Goal: Task Accomplishment & Management: Complete application form

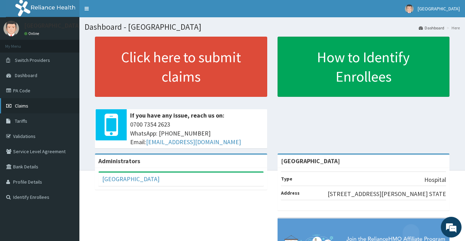
click at [19, 105] on span "Claims" at bounding box center [21, 106] width 13 height 6
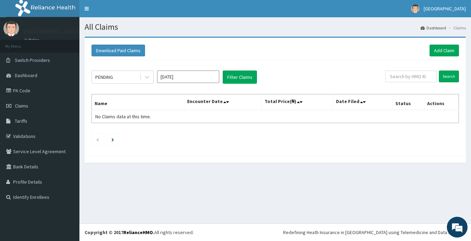
click at [430, 64] on div "PENDING Aug 2025 Filter Claims Search Name Encounter Date Total Price(₦) Date F…" at bounding box center [275, 106] width 374 height 92
click at [441, 48] on link "Add Claim" at bounding box center [443, 51] width 29 height 12
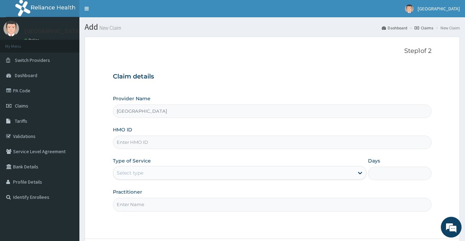
click at [149, 140] on input "HMO ID" at bounding box center [272, 141] width 318 height 13
paste input "STZ/10085/B"
type input "STZ/10085/B"
click at [140, 173] on div "Select type" at bounding box center [130, 172] width 27 height 7
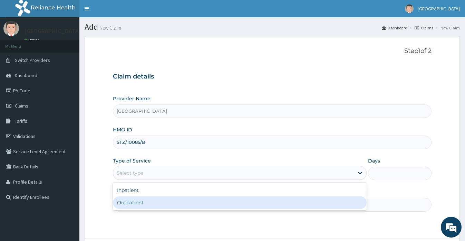
click at [138, 200] on div "Outpatient" at bounding box center [240, 202] width 254 height 12
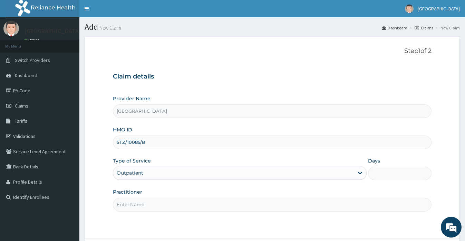
type input "1"
click at [142, 205] on input "Practitioner" at bounding box center [272, 203] width 318 height 13
type input "DR MARTYNS YELLOWE TOMBA B"
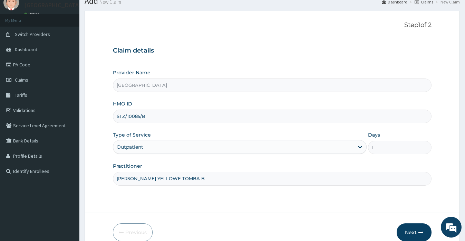
scroll to position [60, 0]
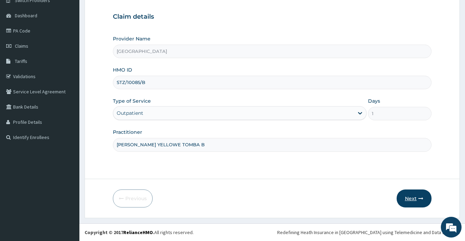
click at [408, 197] on button "Next" at bounding box center [414, 198] width 35 height 18
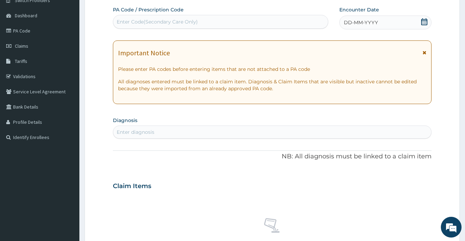
click at [425, 22] on icon at bounding box center [424, 21] width 7 height 7
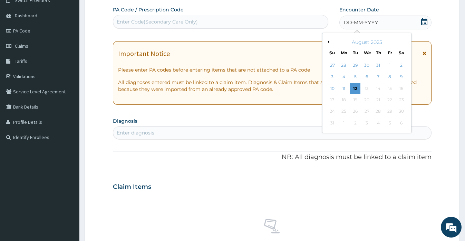
click at [328, 40] on button "Previous Month" at bounding box center [327, 41] width 3 height 3
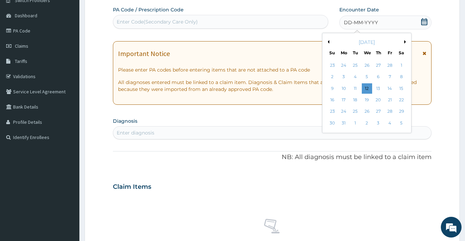
click at [328, 40] on button "Previous Month" at bounding box center [327, 41] width 3 height 3
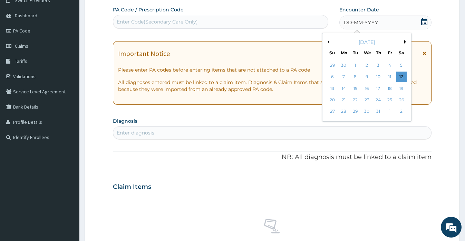
click at [328, 40] on button "Previous Month" at bounding box center [327, 41] width 3 height 3
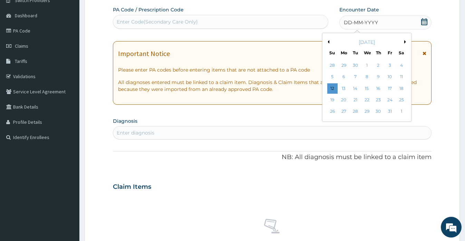
click at [406, 42] on button "Next Month" at bounding box center [405, 41] width 3 height 3
click at [332, 112] on div "23" at bounding box center [332, 111] width 10 height 10
click at [332, 112] on div "PA Code / Prescription Code Enter Code(Secondary Care Only) Encounter Date DD-M…" at bounding box center [272, 185] width 318 height 358
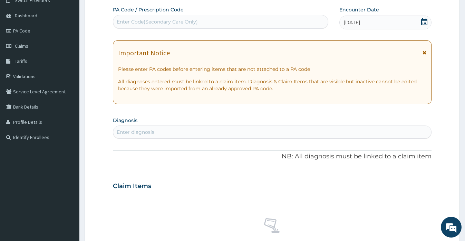
click at [147, 20] on div "Enter Code(Secondary Care Only)" at bounding box center [157, 21] width 81 height 7
paste input "PA/2D7B85"
type input "PA/2D7B85"
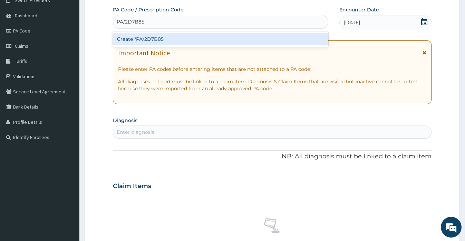
click at [152, 38] on div "Create "PA/2D7B85"" at bounding box center [220, 39] width 215 height 12
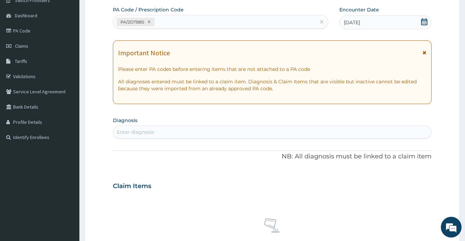
click at [442, 114] on form "Step 2 of 2 PA Code / Prescription Code PA/2D7B85 Encounter Date 23-06-2024 Imp…" at bounding box center [272, 195] width 375 height 436
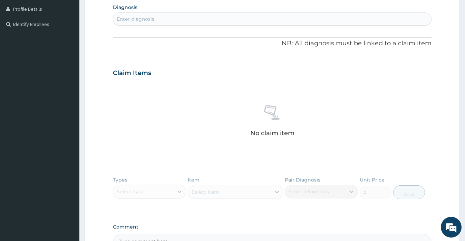
scroll to position [198, 0]
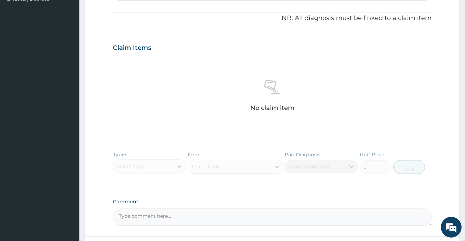
click at [186, 217] on textarea "Comment" at bounding box center [272, 216] width 318 height 17
paste textarea "LEFT ANKLE LIGAMENTOUS SPRAIN"
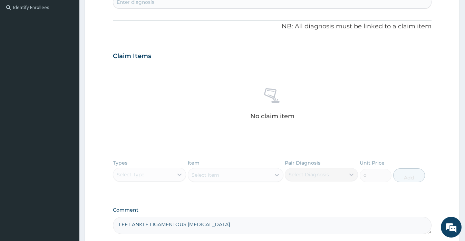
scroll to position [177, 0]
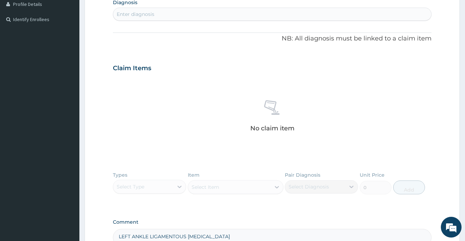
type textarea "LEFT ANKLE LIGAMENTOUS SPRAIN"
click at [166, 12] on div "Enter diagnosis" at bounding box center [272, 14] width 318 height 11
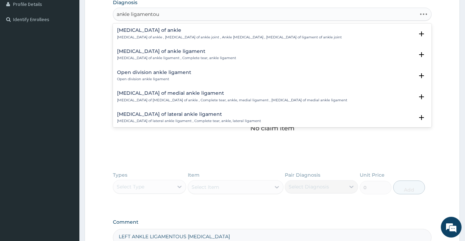
type input "ankle ligamentous"
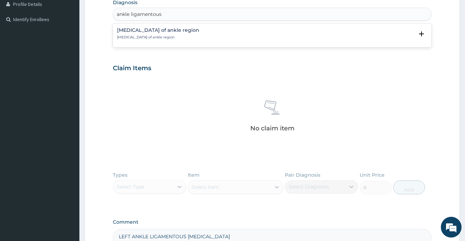
click at [164, 31] on h4 "Ligamentous laxity of ankle region" at bounding box center [158, 30] width 82 height 5
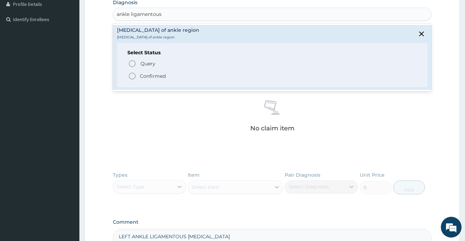
click at [160, 78] on p "Confirmed" at bounding box center [153, 76] width 26 height 7
click at [160, 78] on div "Claim Items No claim item" at bounding box center [272, 107] width 318 height 99
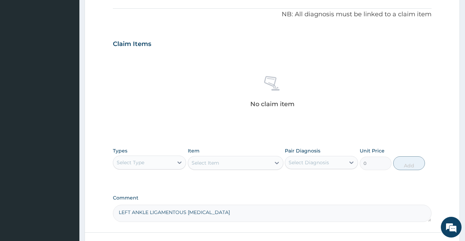
scroll to position [257, 0]
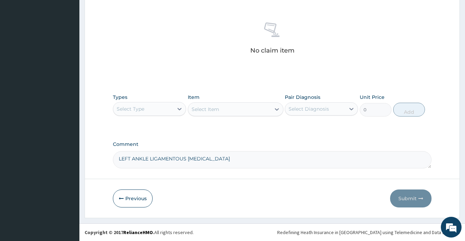
click at [148, 109] on div "Select Type" at bounding box center [143, 108] width 60 height 11
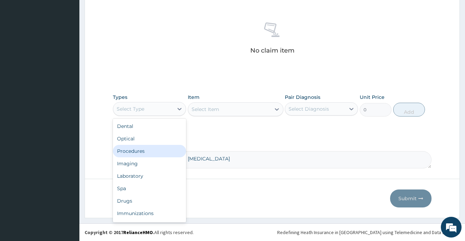
drag, startPoint x: 138, startPoint y: 154, endPoint x: 145, endPoint y: 153, distance: 6.9
click at [138, 154] on div "Procedures" at bounding box center [149, 151] width 73 height 12
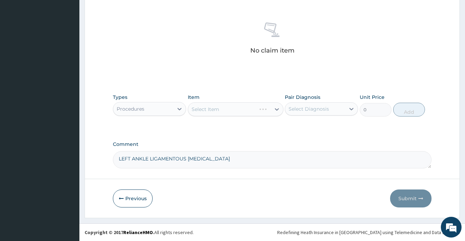
click at [328, 114] on div "Select Diagnosis" at bounding box center [321, 108] width 73 height 13
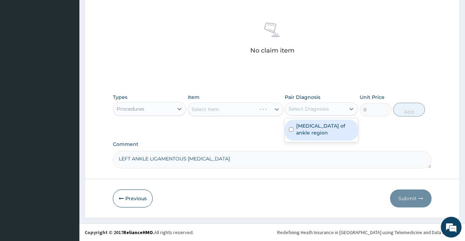
click at [323, 128] on label "Ligamentous laxity of ankle region" at bounding box center [325, 129] width 58 height 14
checkbox input "true"
click at [226, 105] on div "Select Item" at bounding box center [229, 109] width 83 height 11
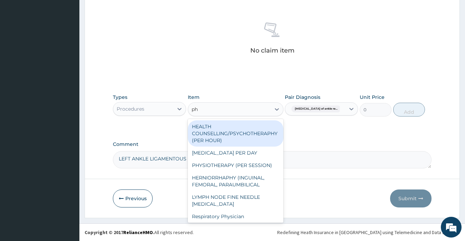
type input "phy"
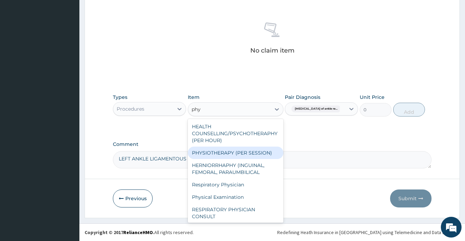
click at [235, 152] on div "PHYSIOTHERAPY (PER SESSION)" at bounding box center [236, 152] width 96 height 12
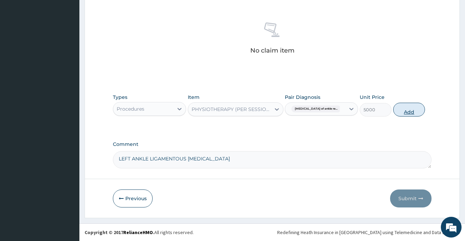
click at [409, 110] on button "Add" at bounding box center [409, 110] width 32 height 14
type input "0"
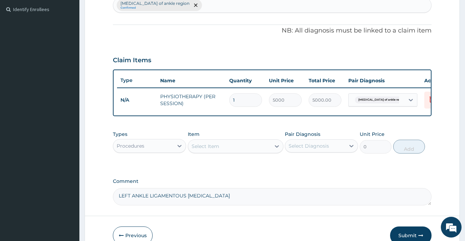
scroll to position [230, 0]
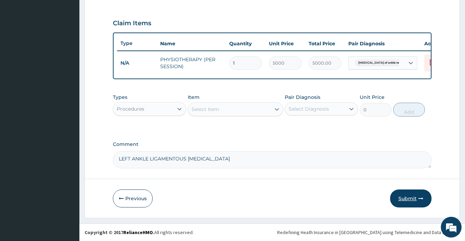
click at [407, 197] on button "Submit" at bounding box center [410, 198] width 41 height 18
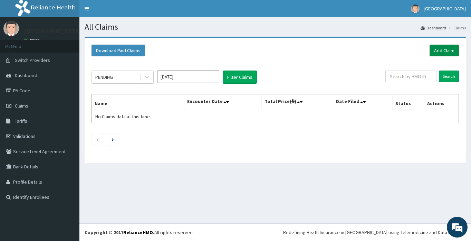
click at [445, 52] on link "Add Claim" at bounding box center [443, 51] width 29 height 12
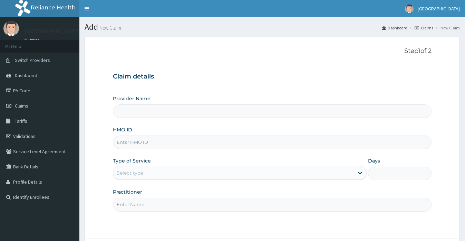
click at [137, 141] on input "HMO ID" at bounding box center [272, 141] width 318 height 13
type input "[GEOGRAPHIC_DATA]"
paste input "TMT/10197/E"
type input "TMT/10197/E"
click at [133, 173] on div "Select type" at bounding box center [130, 172] width 27 height 7
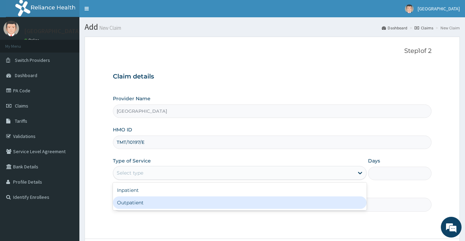
click at [137, 203] on div "Outpatient" at bounding box center [240, 202] width 254 height 12
type input "1"
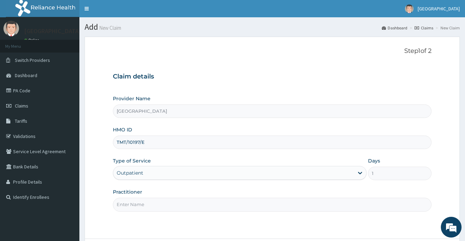
click at [138, 200] on input "Practitioner" at bounding box center [272, 203] width 318 height 13
type input "DR OKORIE ELJANE NGOZI"
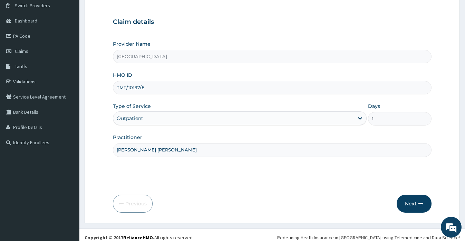
scroll to position [60, 0]
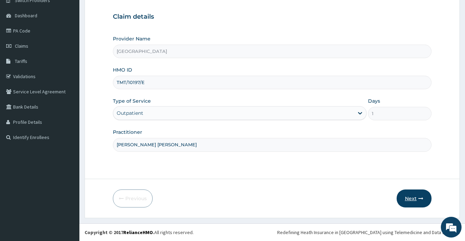
click at [411, 196] on button "Next" at bounding box center [414, 198] width 35 height 18
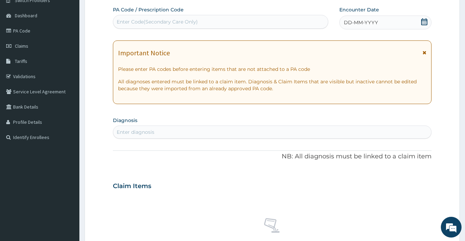
click at [185, 21] on div "Enter Code(Secondary Care Only)" at bounding box center [157, 21] width 81 height 7
paste input "PA/9B3782"
type input "PA/9B3782"
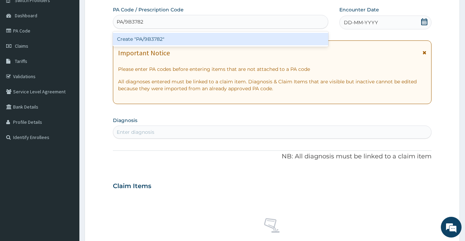
click at [170, 38] on div "Create "PA/9B3782"" at bounding box center [220, 39] width 215 height 12
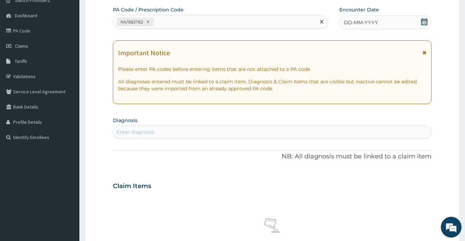
click at [424, 21] on icon at bounding box center [424, 21] width 7 height 7
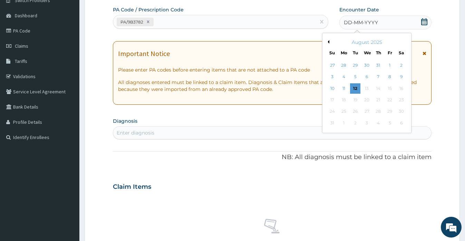
click at [328, 41] on button "Previous Month" at bounding box center [327, 41] width 3 height 3
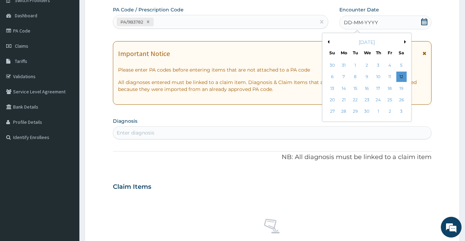
click at [328, 41] on button "Previous Month" at bounding box center [327, 41] width 3 height 3
click at [328, 42] on button "Previous Month" at bounding box center [327, 41] width 3 height 3
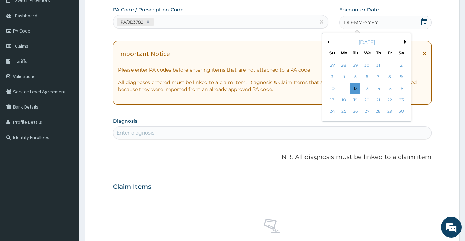
click at [328, 42] on button "Previous Month" at bounding box center [327, 41] width 3 height 3
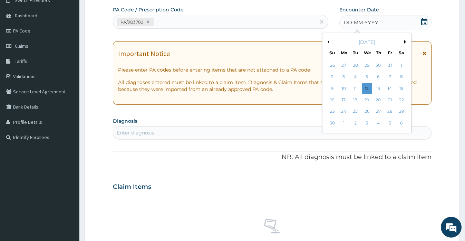
click at [328, 42] on button "Previous Month" at bounding box center [327, 41] width 3 height 3
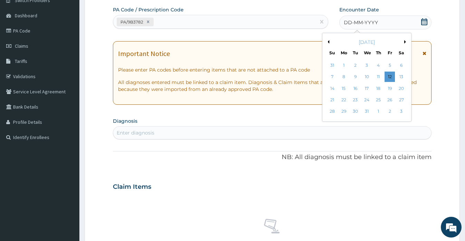
click at [328, 42] on button "Previous Month" at bounding box center [327, 41] width 3 height 3
click at [405, 42] on button "Next Month" at bounding box center [405, 41] width 3 height 3
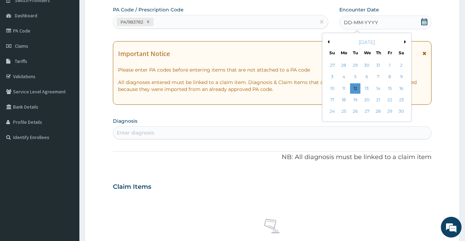
click at [405, 42] on button "Next Month" at bounding box center [405, 41] width 3 height 3
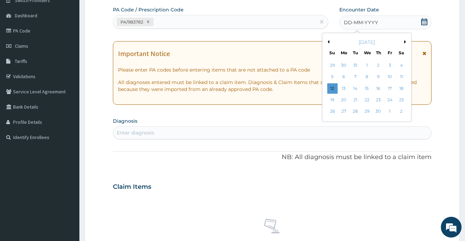
click at [405, 42] on button "Next Month" at bounding box center [405, 41] width 3 height 3
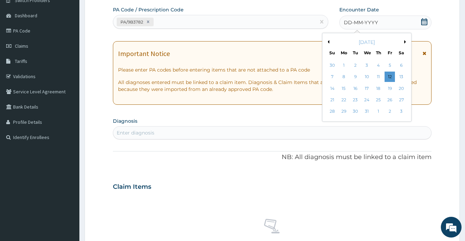
click at [405, 42] on button "Next Month" at bounding box center [405, 41] width 3 height 3
click at [328, 41] on button "Previous Month" at bounding box center [327, 41] width 3 height 3
click at [404, 41] on button "Next Month" at bounding box center [405, 41] width 3 height 3
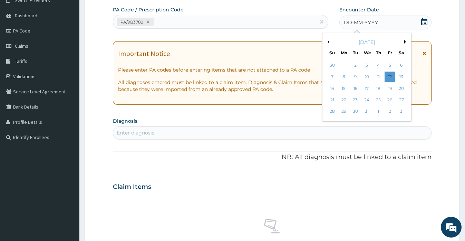
click at [404, 41] on button "Next Month" at bounding box center [405, 41] width 3 height 3
click at [328, 41] on button "Previous Month" at bounding box center [327, 41] width 3 height 3
click at [389, 99] on div "23" at bounding box center [390, 100] width 10 height 10
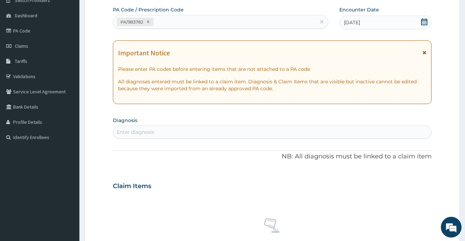
click at [160, 131] on div "Enter diagnosis" at bounding box center [272, 131] width 318 height 11
type input "immuniz"
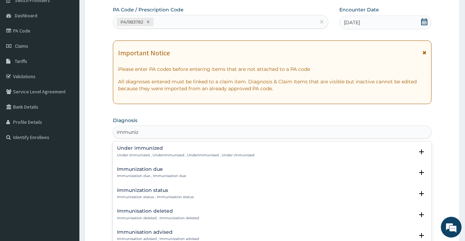
click at [161, 171] on h4 "Immunization due" at bounding box center [151, 168] width 69 height 5
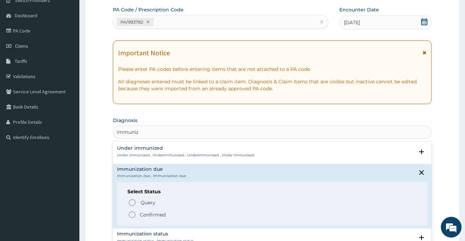
click at [155, 215] on p "Confirmed" at bounding box center [153, 214] width 26 height 7
click at [155, 215] on div "No claim item" at bounding box center [272, 234] width 318 height 79
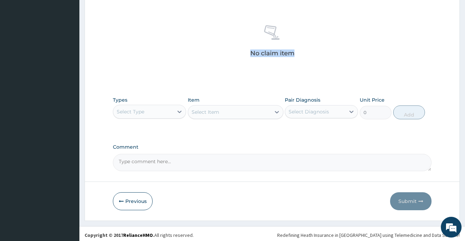
scroll to position [257, 0]
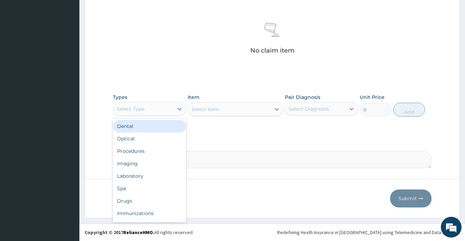
click at [140, 107] on div "Select Type" at bounding box center [131, 108] width 28 height 7
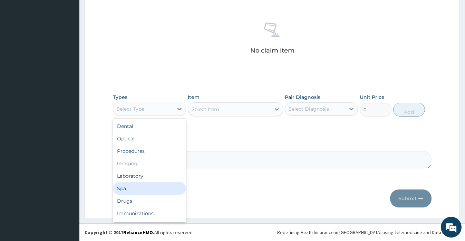
scroll to position [23, 0]
click at [145, 187] on div "Immunizations" at bounding box center [149, 189] width 73 height 12
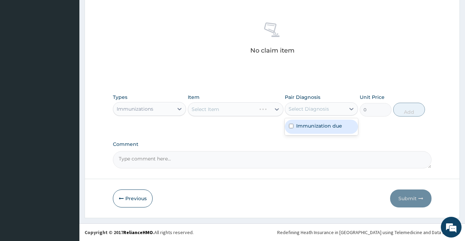
click at [322, 109] on div "Select Diagnosis" at bounding box center [309, 108] width 40 height 7
click at [320, 128] on label "Immunization due" at bounding box center [319, 125] width 46 height 7
click at [319, 128] on label "Immunization due" at bounding box center [319, 125] width 46 height 7
checkbox input "true"
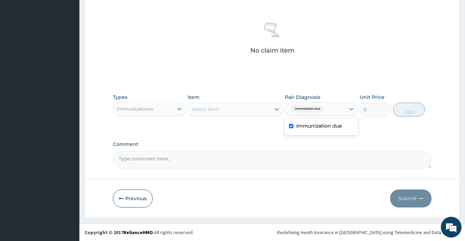
click at [214, 109] on div "Select Item" at bounding box center [206, 109] width 28 height 7
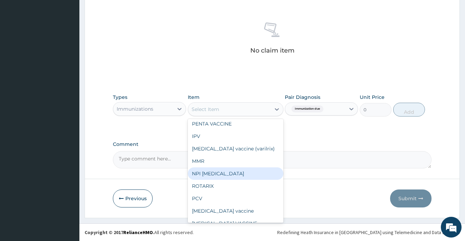
scroll to position [117, 0]
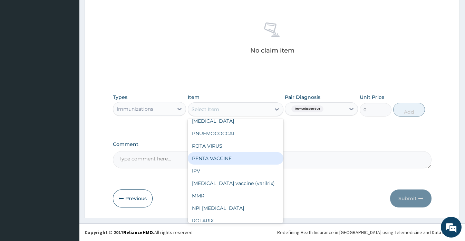
click at [214, 158] on div "PENTA VACCINE" at bounding box center [236, 158] width 96 height 12
click at [214, 158] on textarea "Comment" at bounding box center [272, 159] width 318 height 17
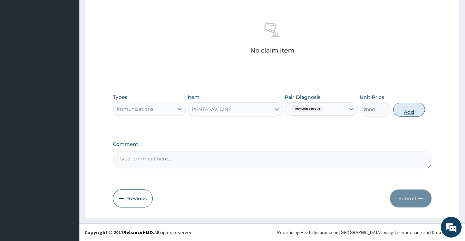
click at [409, 112] on button "Add" at bounding box center [409, 110] width 32 height 14
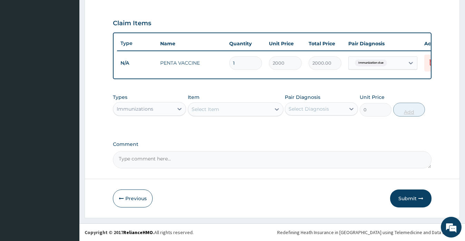
scroll to position [230, 0]
click at [438, 133] on form "Step 2 of 2 PA Code / Prescription Code PA/9B3782 Encounter Date 23-08-2024 Imp…" at bounding box center [272, 14] width 375 height 405
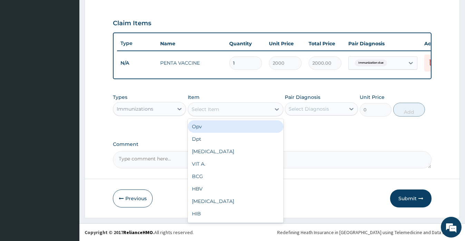
click at [223, 108] on div "Select Item" at bounding box center [229, 109] width 83 height 11
click at [217, 129] on div "Opv" at bounding box center [236, 126] width 96 height 12
type input "400"
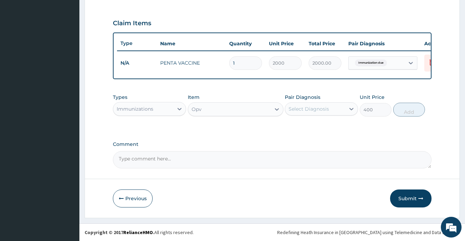
click at [307, 109] on div "Select Diagnosis" at bounding box center [309, 108] width 40 height 7
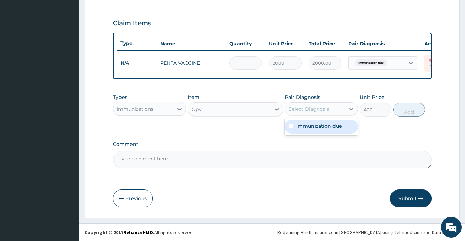
click at [309, 125] on label "Immunization due" at bounding box center [319, 125] width 46 height 7
checkbox input "true"
click at [407, 111] on button "Add" at bounding box center [409, 110] width 32 height 14
click at [407, 111] on div "PA Code / Prescription Code PA/9B3782 Encounter Date 23-08-2024 Important Notic…" at bounding box center [272, 5] width 318 height 327
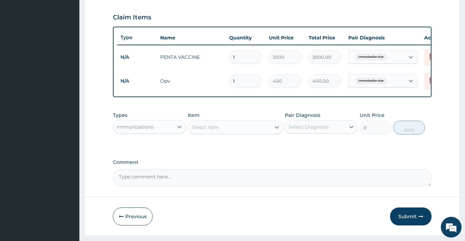
click at [212, 131] on div "Select Item" at bounding box center [206, 127] width 28 height 7
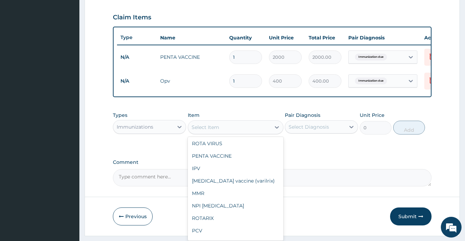
scroll to position [138, 0]
click at [210, 174] on div "IPV" at bounding box center [236, 168] width 96 height 12
click at [210, 174] on div "Comment" at bounding box center [272, 172] width 318 height 27
type input "500"
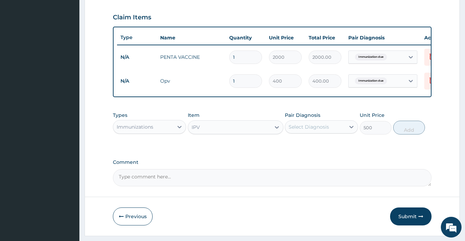
click at [318, 130] on div "Select Diagnosis" at bounding box center [309, 126] width 40 height 7
click at [315, 130] on div "Select Diagnosis" at bounding box center [309, 126] width 40 height 7
click at [313, 147] on label "Immunization due" at bounding box center [319, 143] width 46 height 7
checkbox input "true"
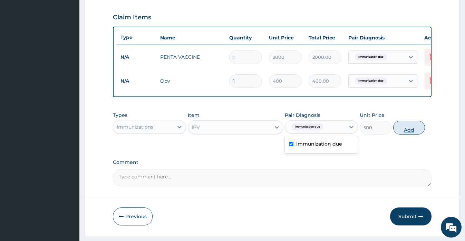
click at [409, 134] on button "Add" at bounding box center [409, 127] width 32 height 14
type input "0"
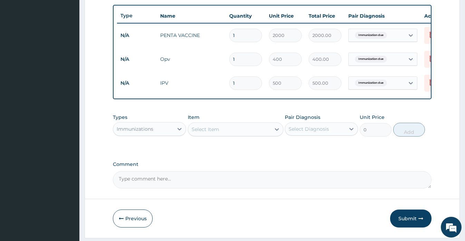
scroll to position [278, 0]
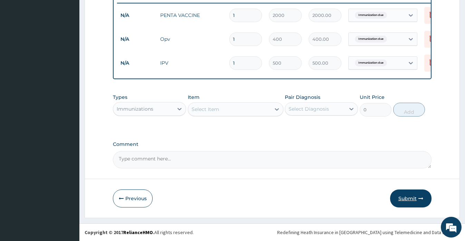
click at [406, 197] on button "Submit" at bounding box center [410, 198] width 41 height 18
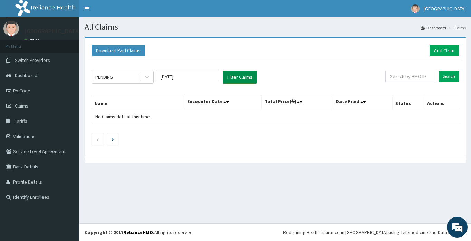
click at [235, 77] on button "Filter Claims" at bounding box center [240, 76] width 34 height 13
click at [172, 76] on input "[DATE]" at bounding box center [188, 76] width 62 height 12
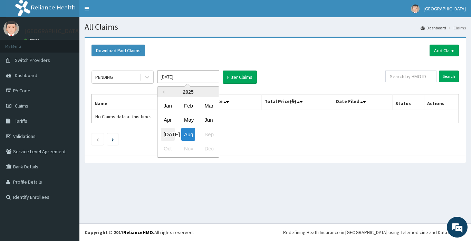
click at [170, 134] on div "[DATE]" at bounding box center [168, 134] width 14 height 13
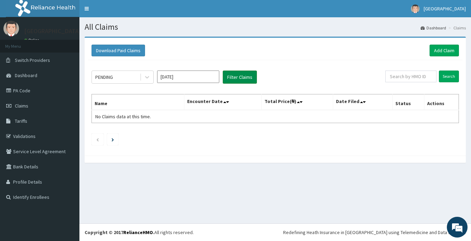
click at [234, 76] on button "Filter Claims" at bounding box center [240, 76] width 34 height 13
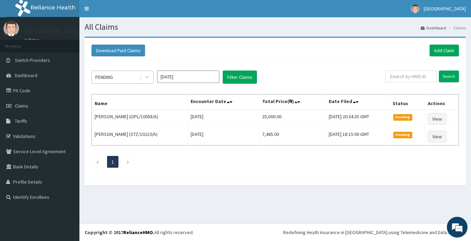
click at [127, 76] on div "PENDING" at bounding box center [116, 76] width 48 height 11
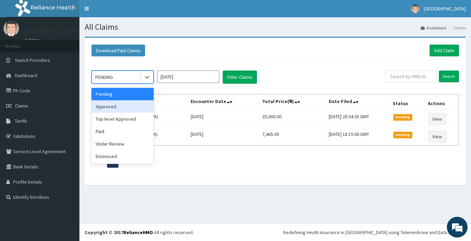
click at [110, 107] on div "Approved" at bounding box center [122, 106] width 62 height 12
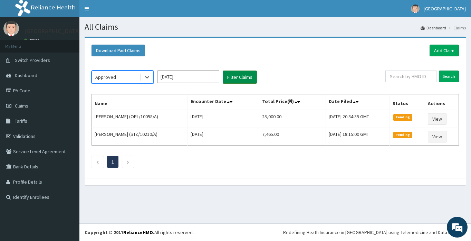
click at [237, 75] on button "Filter Claims" at bounding box center [240, 76] width 34 height 13
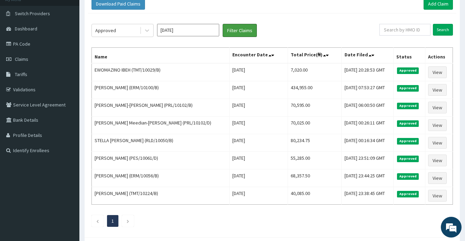
scroll to position [11, 0]
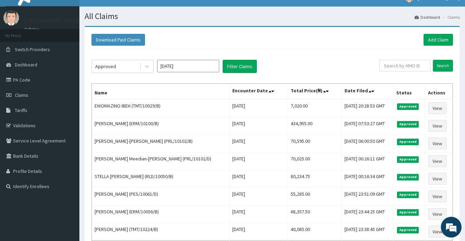
click at [177, 66] on input "Jul 2025" at bounding box center [188, 66] width 62 height 12
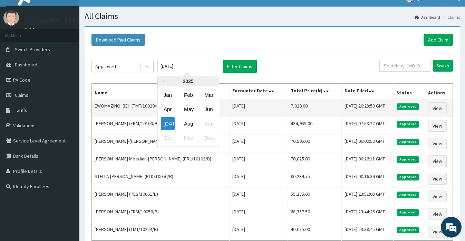
click at [191, 108] on div "May" at bounding box center [188, 109] width 14 height 13
click at [191, 108] on td "EWOMAZINO IBEH (TMT/10029/B)" at bounding box center [161, 108] width 138 height 18
type input "[DATE]"
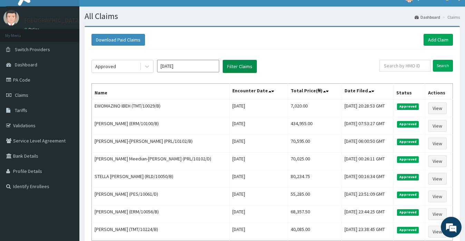
click at [237, 66] on button "Filter Claims" at bounding box center [240, 66] width 34 height 13
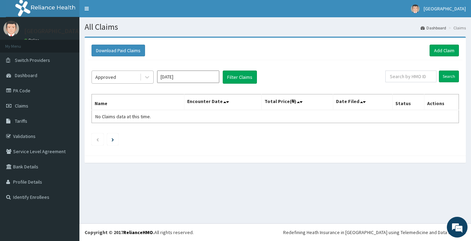
click at [118, 75] on div "Approved" at bounding box center [116, 76] width 48 height 11
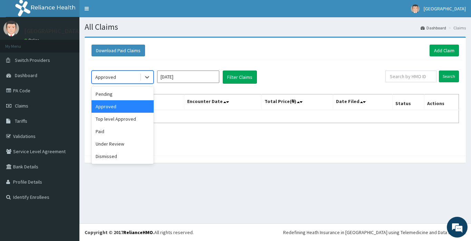
click at [116, 79] on div "Approved" at bounding box center [116, 76] width 48 height 11
click at [107, 129] on div "Paid" at bounding box center [122, 131] width 62 height 12
click at [107, 129] on div "option Approved, selected. option Paid focused, 4 of 6. 6 results available. Us…" at bounding box center [275, 106] width 374 height 92
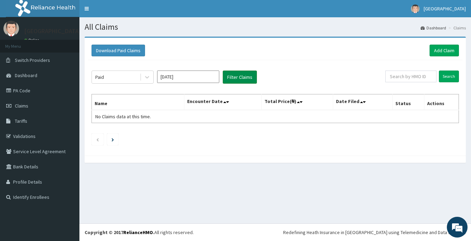
click at [237, 76] on button "Filter Claims" at bounding box center [240, 76] width 34 height 13
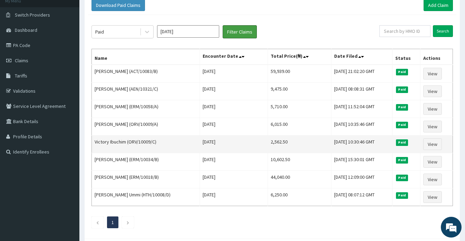
scroll to position [11, 0]
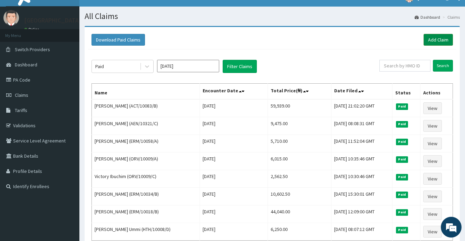
click at [435, 40] on link "Add Claim" at bounding box center [438, 40] width 29 height 12
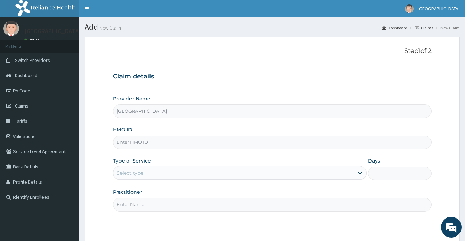
click at [145, 146] on input "HMO ID" at bounding box center [272, 141] width 318 height 13
paste input "[PERSON_NAME]"
type input "A"
paste input "PRL/10450/A"
type input "PRL/10450/A"
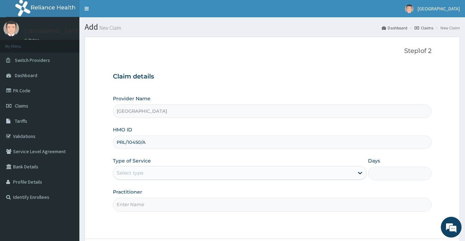
click at [158, 170] on div "Select type" at bounding box center [233, 172] width 241 height 11
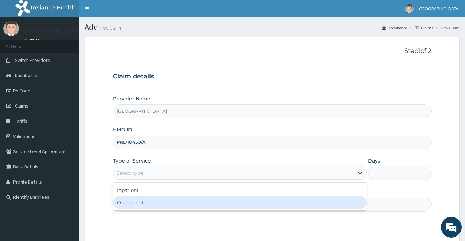
click at [152, 200] on div "Outpatient" at bounding box center [240, 202] width 254 height 12
type input "1"
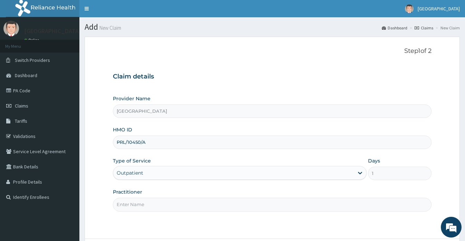
click at [152, 201] on input "Practitioner" at bounding box center [272, 203] width 318 height 13
click at [152, 202] on input "Practitioner" at bounding box center [272, 203] width 318 height 13
type input "COLETTE ANYANWU"
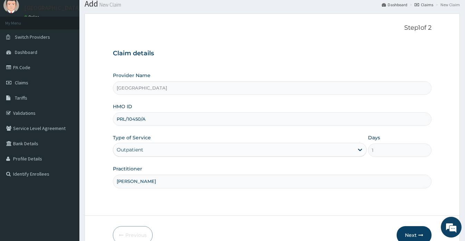
scroll to position [60, 0]
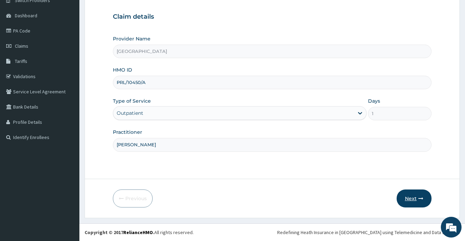
click at [411, 199] on button "Next" at bounding box center [414, 198] width 35 height 18
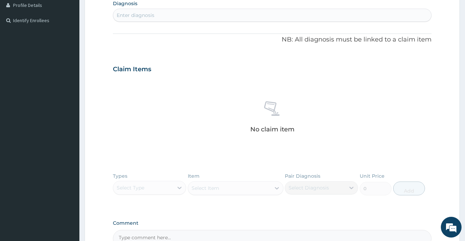
scroll to position [198, 0]
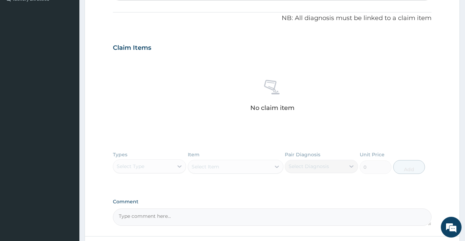
click at [173, 216] on textarea "Comment" at bounding box center [272, 216] width 318 height 17
paste textarea "RIGHT SHOULDER DISLOCATION"
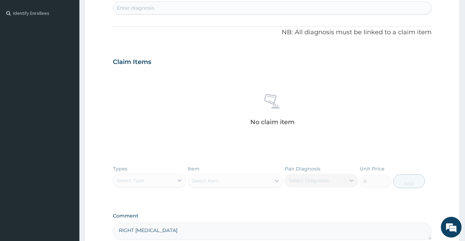
scroll to position [0, 0]
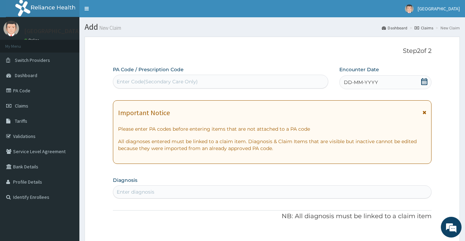
type textarea "RIGHT SHOULDER DISLOCATION"
click at [423, 81] on icon at bounding box center [424, 81] width 7 height 7
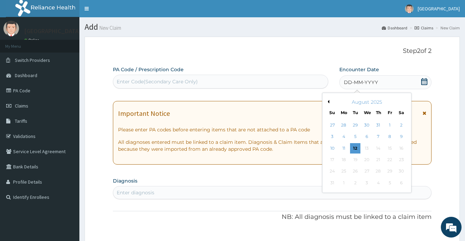
click at [328, 101] on button "Previous Month" at bounding box center [327, 101] width 3 height 3
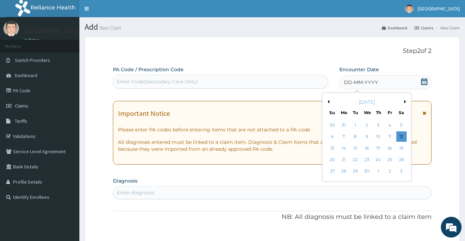
click at [328, 101] on button "Previous Month" at bounding box center [327, 101] width 3 height 3
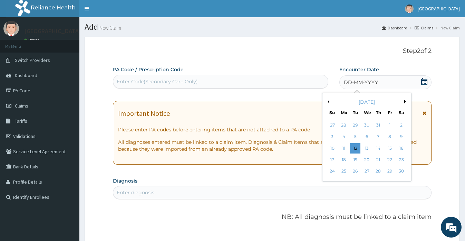
click at [328, 101] on button "Previous Month" at bounding box center [327, 101] width 3 height 3
click at [404, 160] on div "24" at bounding box center [401, 159] width 10 height 10
click at [404, 160] on div "Important Notice Please enter PA codes before entering items that are not attac…" at bounding box center [272, 133] width 318 height 64
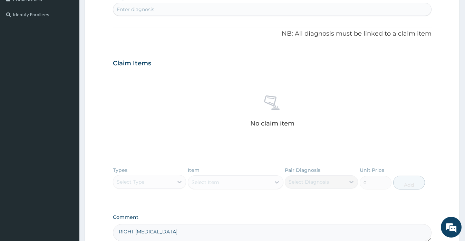
scroll to position [183, 0]
click at [196, 8] on div "Enter diagnosis" at bounding box center [272, 8] width 318 height 11
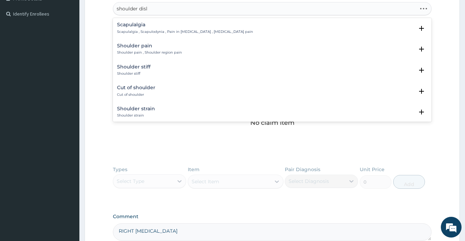
type input "shoulder dislo"
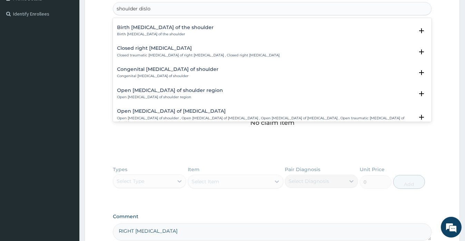
scroll to position [0, 0]
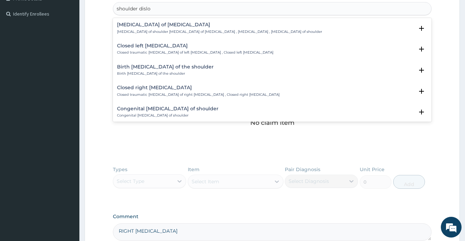
click at [142, 26] on h4 "Dislocation of shoulder joint" at bounding box center [219, 24] width 205 height 5
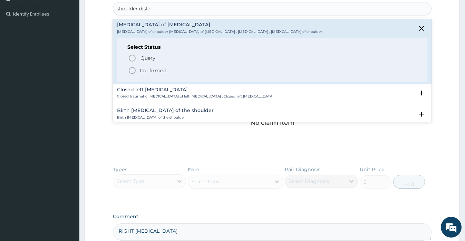
click at [150, 70] on p "Confirmed" at bounding box center [153, 70] width 26 height 7
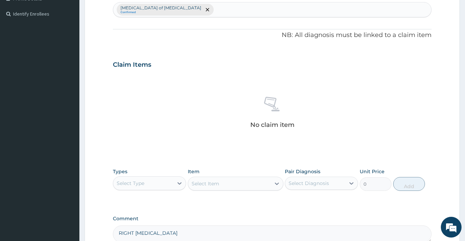
click at [155, 181] on div "Select Type" at bounding box center [143, 182] width 60 height 11
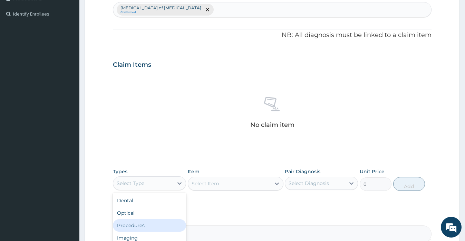
click at [147, 223] on div "Procedures" at bounding box center [149, 225] width 73 height 12
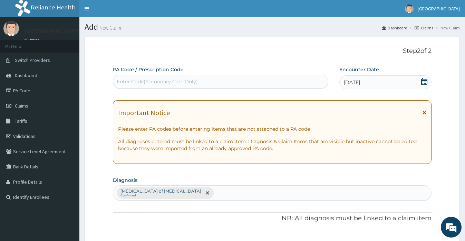
click at [141, 81] on div "Enter Code(Secondary Care Only)" at bounding box center [157, 81] width 81 height 7
paste input "PA/527E30"
type input "PA/527E30"
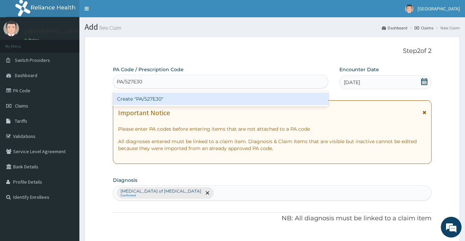
click at [145, 98] on div "Create "PA/527E30"" at bounding box center [220, 99] width 215 height 12
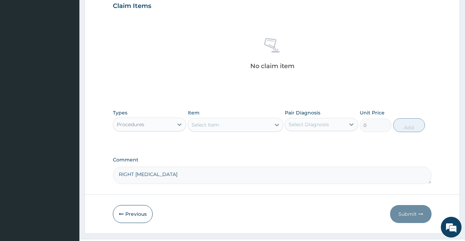
scroll to position [257, 0]
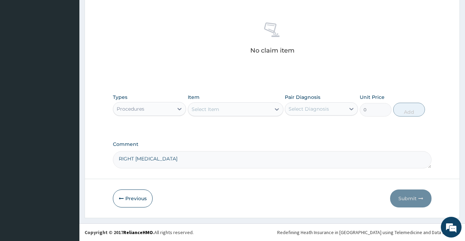
click at [244, 110] on div "Select Item" at bounding box center [229, 109] width 83 height 11
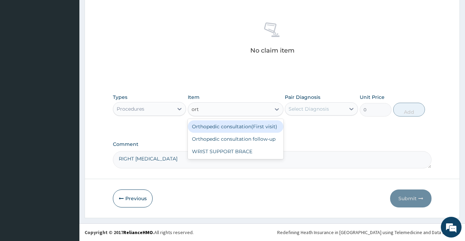
type input "orth"
click at [247, 127] on div "Orthopedic consultation(First visit)" at bounding box center [236, 126] width 96 height 12
type input "15000"
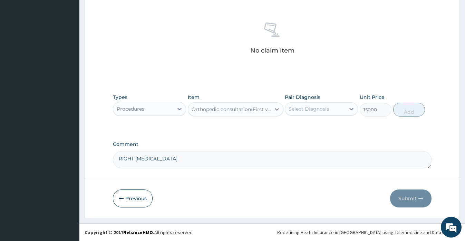
click at [297, 109] on div "Select Diagnosis" at bounding box center [309, 108] width 40 height 7
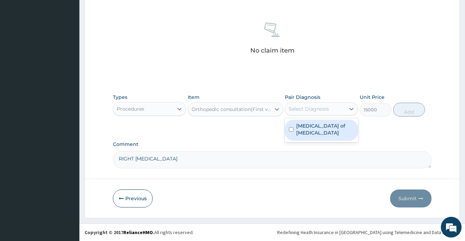
click at [306, 128] on label "Dislocation of shoulder joint" at bounding box center [325, 129] width 58 height 14
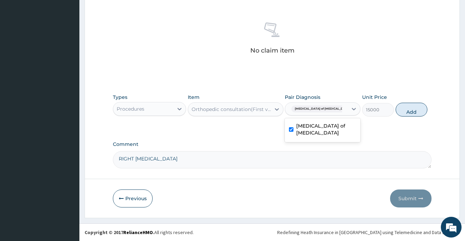
click at [306, 128] on label "Dislocation of shoulder joint" at bounding box center [326, 129] width 60 height 14
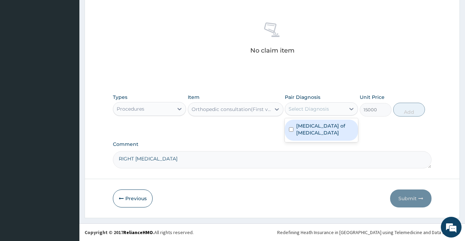
click at [325, 129] on label "Dislocation of shoulder joint" at bounding box center [325, 129] width 58 height 14
checkbox input "true"
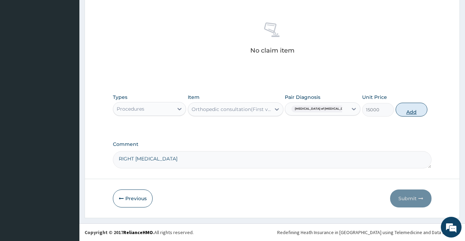
click at [409, 111] on button "Add" at bounding box center [412, 110] width 32 height 14
type input "0"
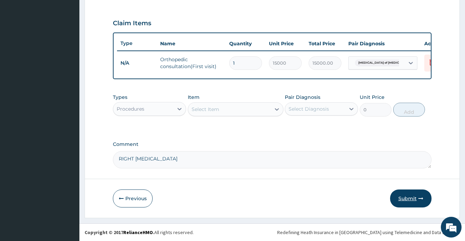
click at [403, 201] on button "Submit" at bounding box center [410, 198] width 41 height 18
click at [403, 201] on div "Step 2 of 2 PA Code / Prescription Code PA/527E30 Encounter Date 24-08-2024 Imp…" at bounding box center [272, 14] width 375 height 405
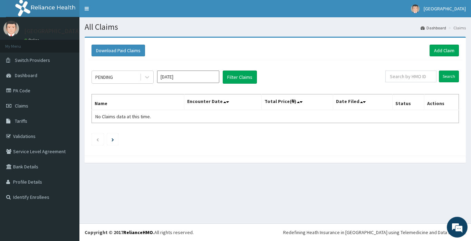
click at [449, 136] on ul at bounding box center [274, 139] width 367 height 12
click at [445, 51] on link "Add Claim" at bounding box center [443, 51] width 29 height 12
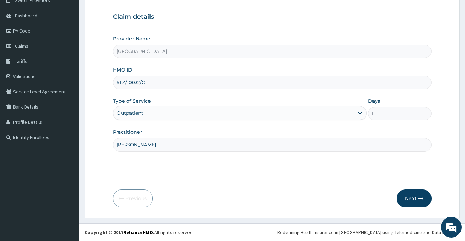
click at [409, 196] on button "Next" at bounding box center [414, 198] width 35 height 18
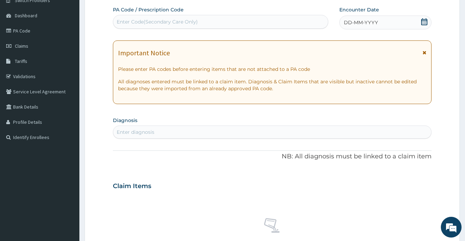
click at [424, 23] on icon at bounding box center [424, 21] width 7 height 7
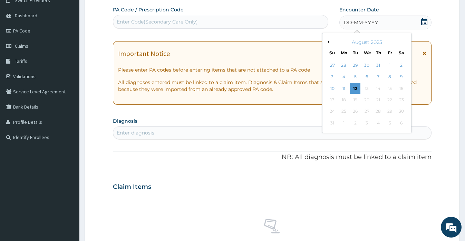
click at [327, 41] on button "Previous Month" at bounding box center [327, 41] width 3 height 3
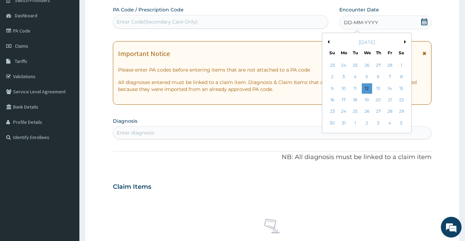
click at [327, 41] on button "Previous Month" at bounding box center [327, 41] width 3 height 3
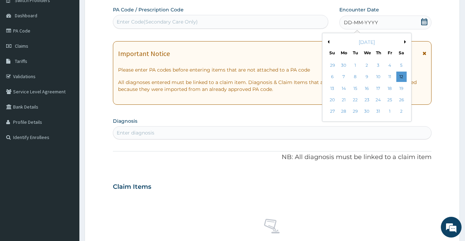
click at [327, 41] on button "Previous Month" at bounding box center [327, 41] width 3 height 3
click at [405, 42] on button "Next Month" at bounding box center [405, 41] width 3 height 3
click at [402, 99] on div "24" at bounding box center [401, 100] width 10 height 10
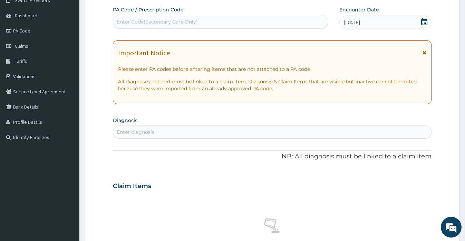
drag, startPoint x: 181, startPoint y: 133, endPoint x: 186, endPoint y: 131, distance: 5.5
click at [181, 133] on div "Enter diagnosis" at bounding box center [272, 131] width 318 height 11
type input "malar"
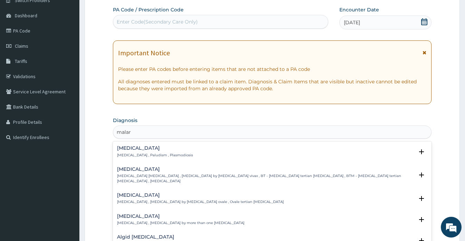
click at [159, 153] on p "Malaria , Paludism , Plasmodiosis" at bounding box center [155, 155] width 76 height 5
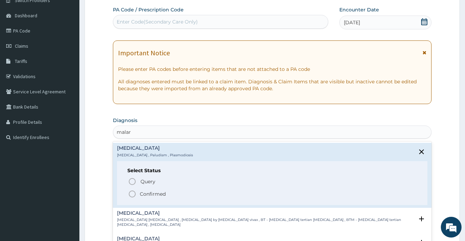
click at [155, 195] on p "Confirmed" at bounding box center [153, 193] width 26 height 7
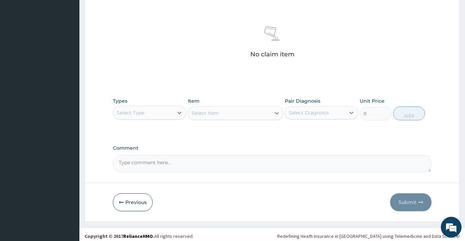
scroll to position [257, 0]
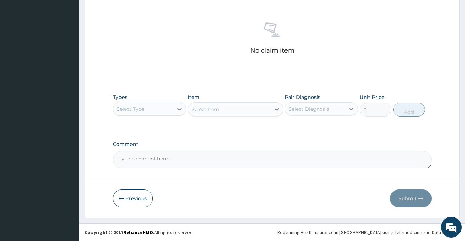
click at [154, 110] on div "Select Type" at bounding box center [143, 108] width 60 height 11
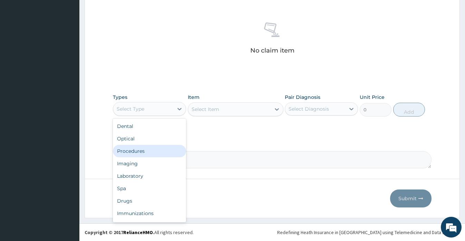
click at [144, 152] on div "Procedures" at bounding box center [149, 151] width 73 height 12
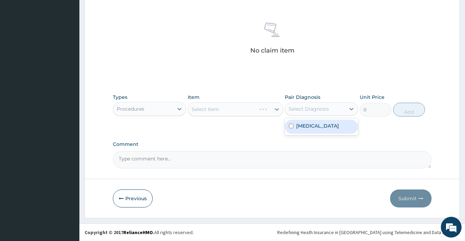
click at [313, 109] on div "Select Diagnosis" at bounding box center [309, 108] width 40 height 7
click at [314, 127] on div "Malaria" at bounding box center [321, 126] width 73 height 14
checkbox input "true"
click at [237, 109] on div "Select Item" at bounding box center [229, 109] width 83 height 11
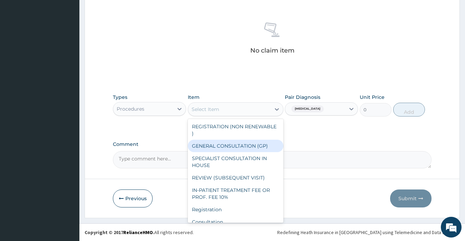
click at [236, 144] on div "GENERAL CONSULTATION (GP)" at bounding box center [236, 145] width 96 height 12
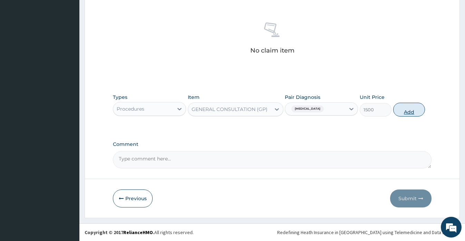
click at [410, 111] on button "Add" at bounding box center [409, 110] width 32 height 14
type input "0"
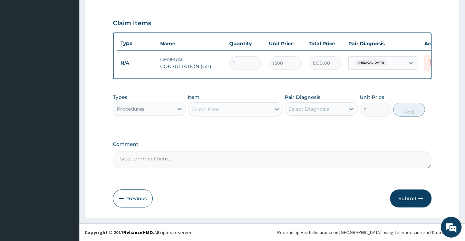
click at [140, 113] on div "Procedures" at bounding box center [143, 108] width 60 height 11
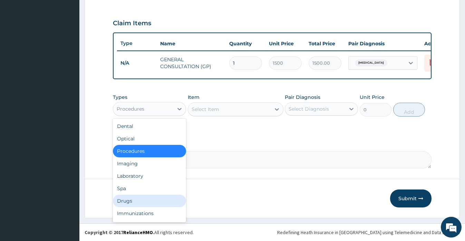
click at [136, 199] on div "Drugs" at bounding box center [149, 200] width 73 height 12
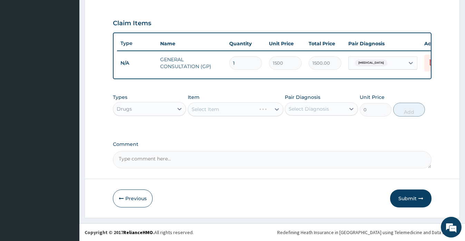
click at [305, 109] on div "Select Diagnosis" at bounding box center [309, 108] width 40 height 7
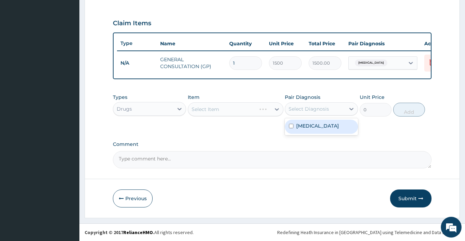
click at [308, 125] on label "Malaria" at bounding box center [317, 125] width 43 height 7
click at [305, 127] on label "Malaria" at bounding box center [317, 125] width 43 height 7
checkbox input "true"
click at [219, 108] on div "Select Item" at bounding box center [229, 109] width 83 height 11
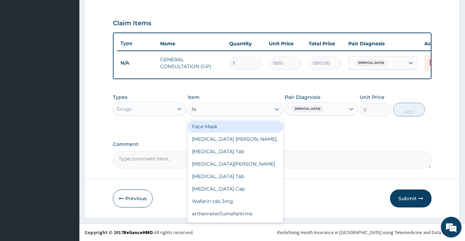
type input "fan"
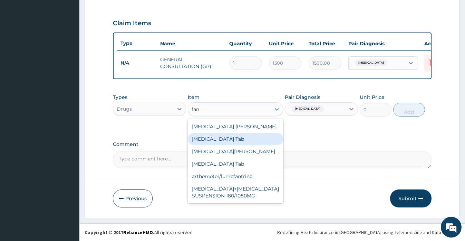
click at [218, 139] on div "Fansidar Tab" at bounding box center [236, 139] width 96 height 12
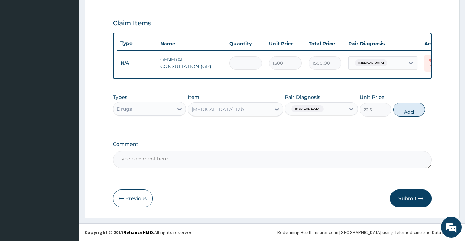
click at [409, 110] on button "Add" at bounding box center [409, 110] width 32 height 14
type input "0"
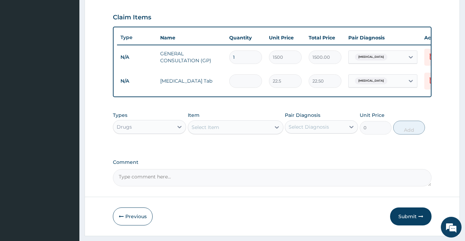
type input "0.00"
type input "3"
type input "67.50"
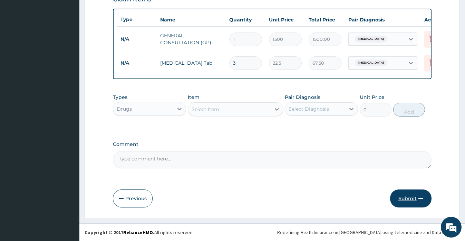
type input "3"
click at [405, 198] on button "Submit" at bounding box center [410, 198] width 41 height 18
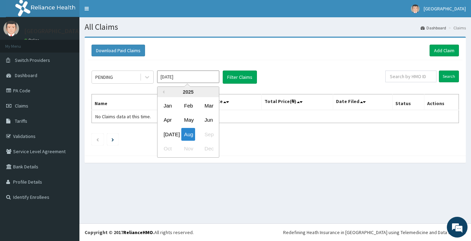
click at [183, 78] on input "[DATE]" at bounding box center [188, 76] width 62 height 12
click at [163, 92] on button "Previous Year" at bounding box center [162, 91] width 3 height 3
click at [188, 134] on div "Aug" at bounding box center [188, 134] width 14 height 13
type input "[DATE]"
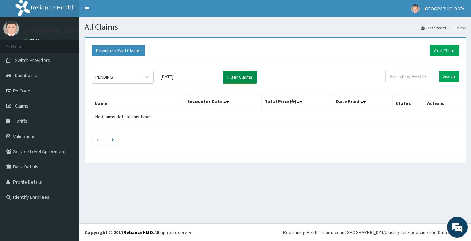
click at [235, 76] on button "Filter Claims" at bounding box center [240, 76] width 34 height 13
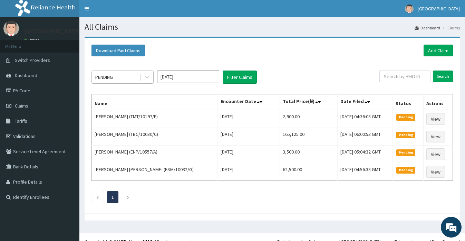
click at [114, 75] on div "PENDING" at bounding box center [116, 76] width 48 height 11
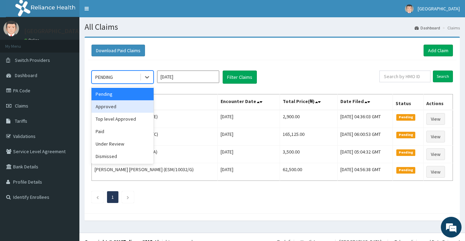
click at [109, 106] on div "Approved" at bounding box center [122, 106] width 62 height 12
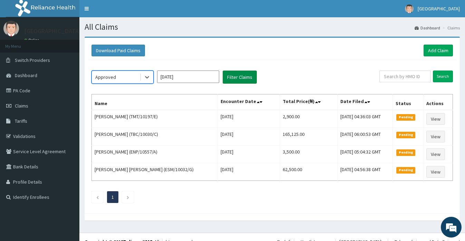
click at [234, 77] on button "Filter Claims" at bounding box center [240, 76] width 34 height 13
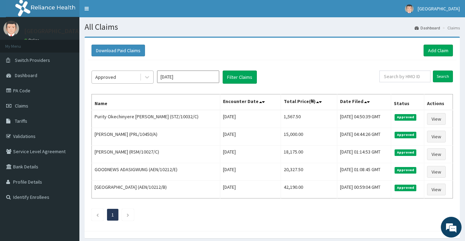
click at [115, 73] on div "Approved" at bounding box center [116, 76] width 48 height 11
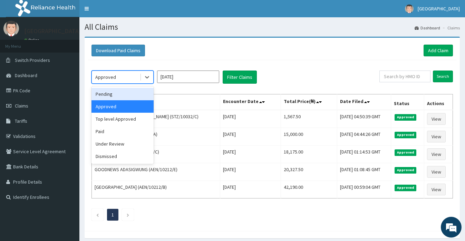
click at [110, 96] on div "Pending" at bounding box center [122, 94] width 62 height 12
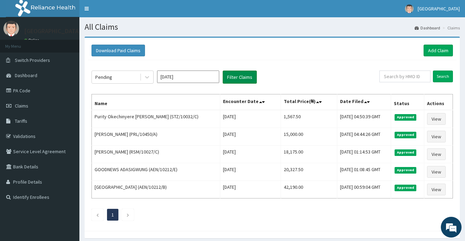
click at [237, 79] on button "Filter Claims" at bounding box center [240, 76] width 34 height 13
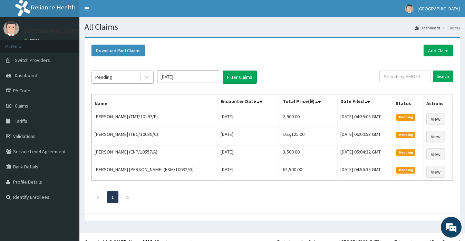
click at [120, 77] on div "Pending" at bounding box center [116, 76] width 48 height 11
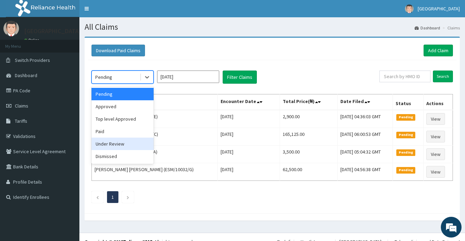
click at [115, 145] on div "Under Review" at bounding box center [122, 143] width 62 height 12
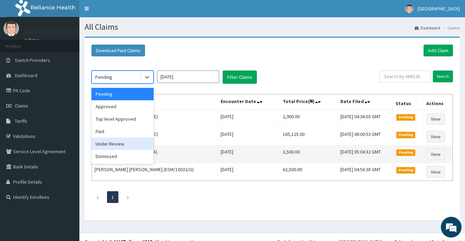
click at [115, 145] on tbody "[PERSON_NAME] (TMT/10197/E) [DATE] 2,900.00 [DATE] 04:36:03 GMT Pending View [P…" at bounding box center [272, 145] width 361 height 71
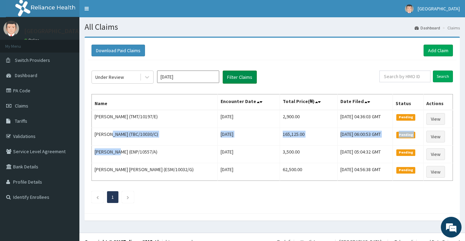
click at [231, 79] on button "Filter Claims" at bounding box center [240, 76] width 34 height 13
